Goal: Task Accomplishment & Management: Manage account settings

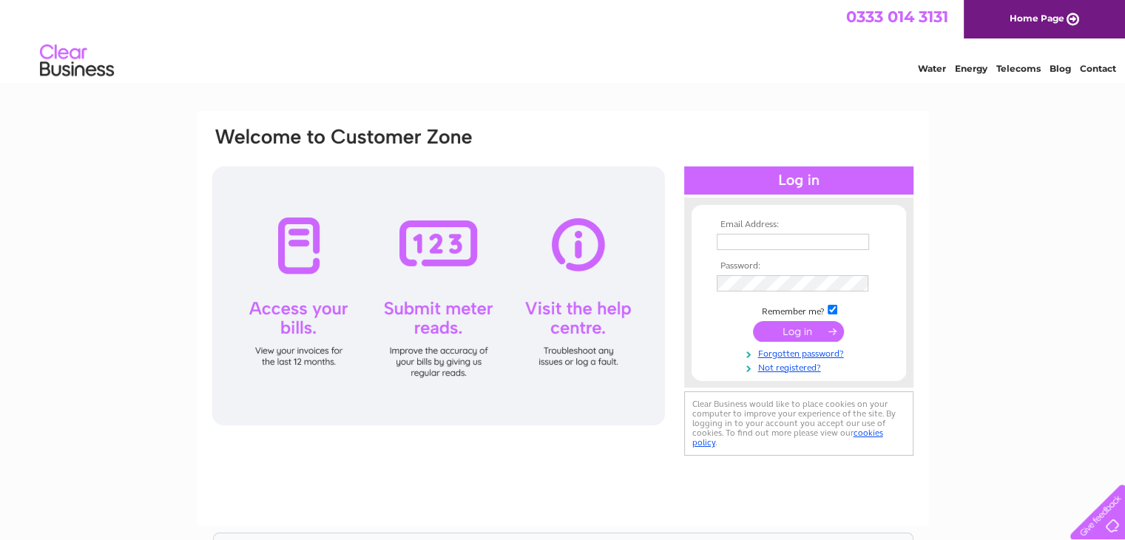
type input "info@getitfittedonline.com"
click at [787, 330] on input "submit" at bounding box center [798, 331] width 91 height 21
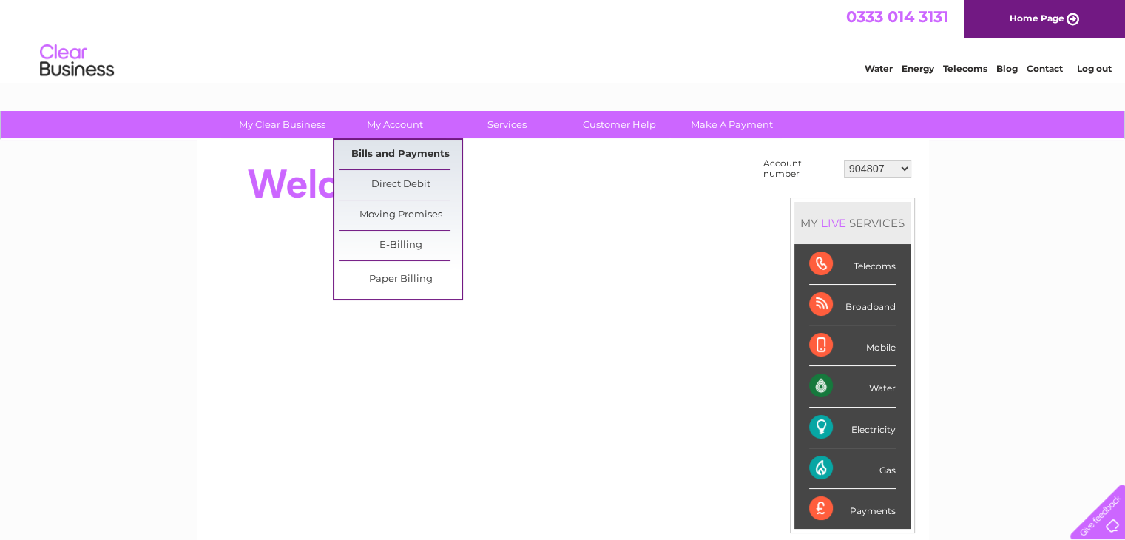
click at [393, 149] on link "Bills and Payments" at bounding box center [400, 155] width 122 height 30
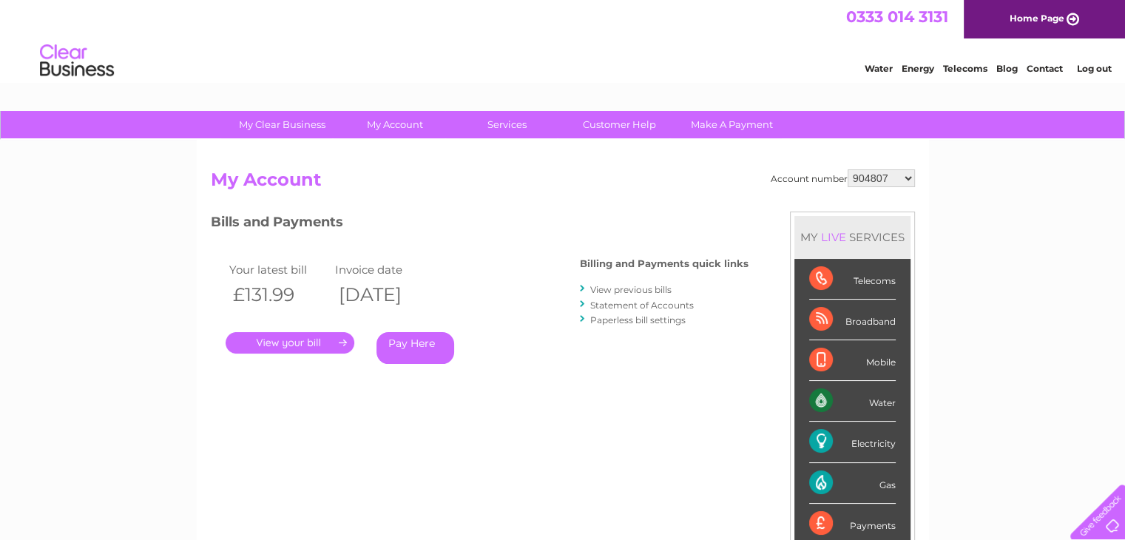
click at [322, 337] on link "." at bounding box center [290, 342] width 129 height 21
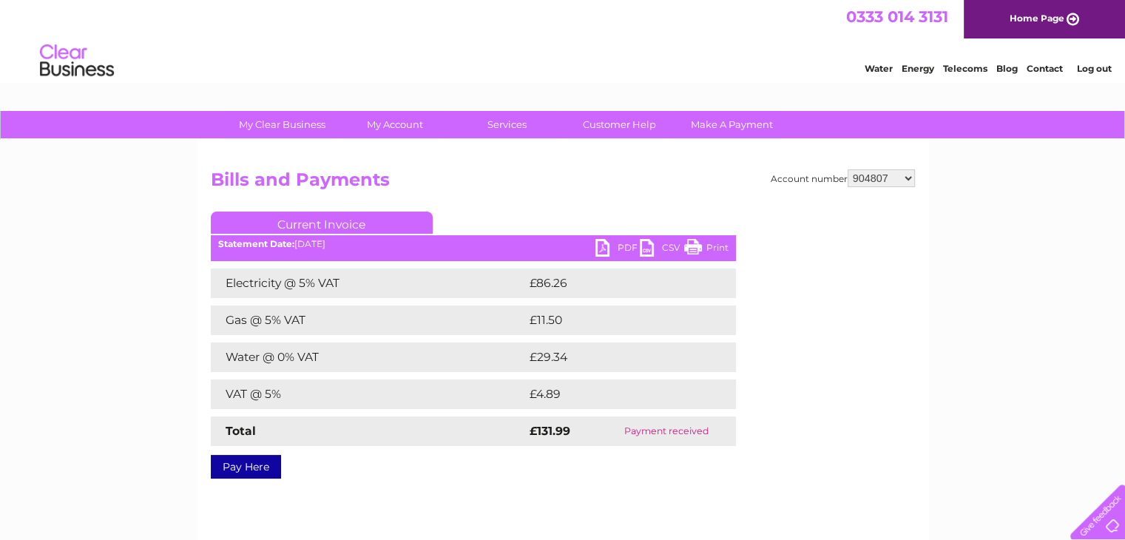
click at [599, 243] on link "PDF" at bounding box center [617, 249] width 44 height 21
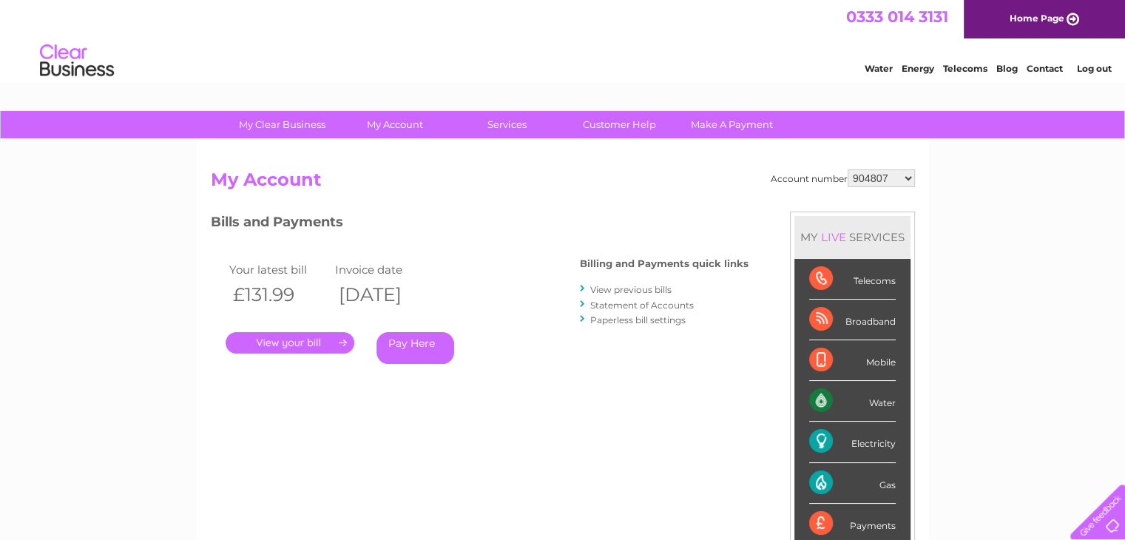
click at [632, 285] on link "View previous bills" at bounding box center [630, 289] width 81 height 11
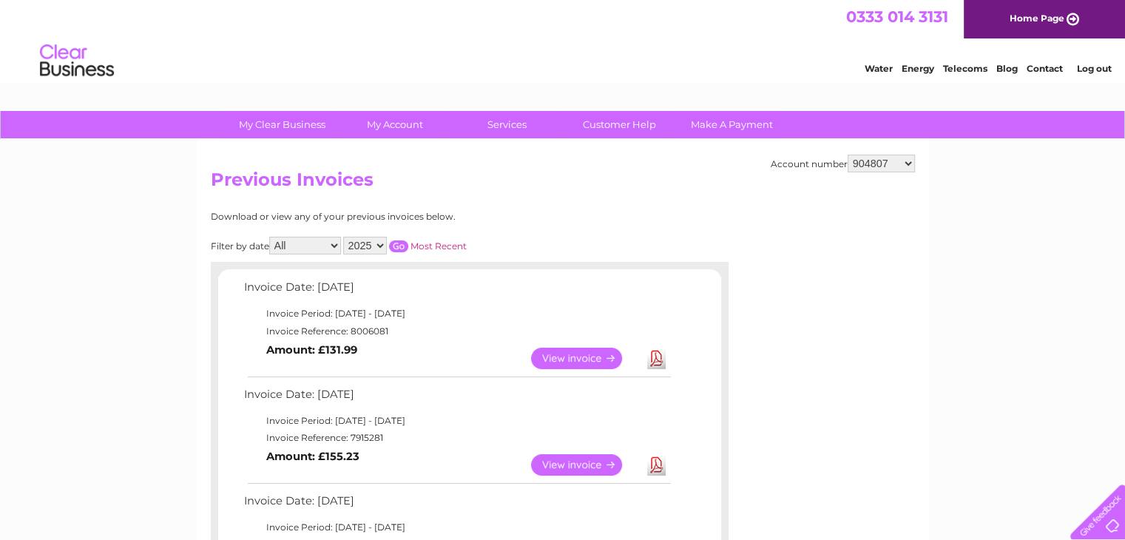
click at [654, 465] on link "Download" at bounding box center [656, 464] width 18 height 21
